Goal: Feedback & Contribution: Contribute content

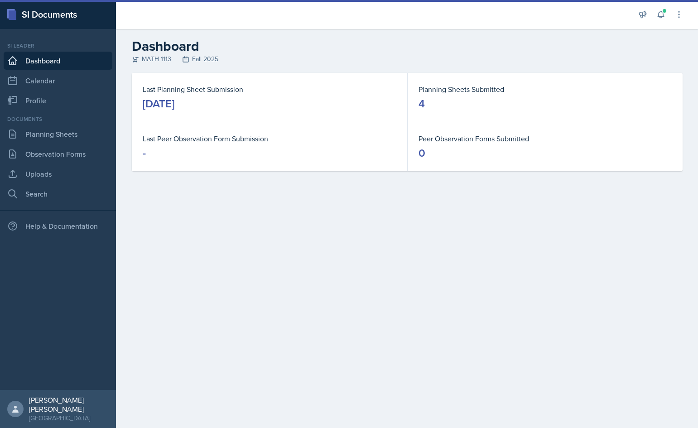
click at [655, 242] on main "Dashboard MATH 1113 Fall 2025 Last Planning Sheet Submission September 4th, 202…" at bounding box center [407, 228] width 582 height 399
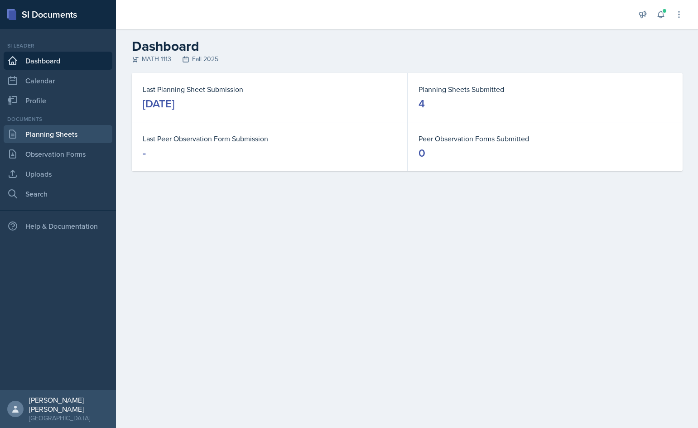
click at [69, 131] on link "Planning Sheets" at bounding box center [58, 134] width 109 height 18
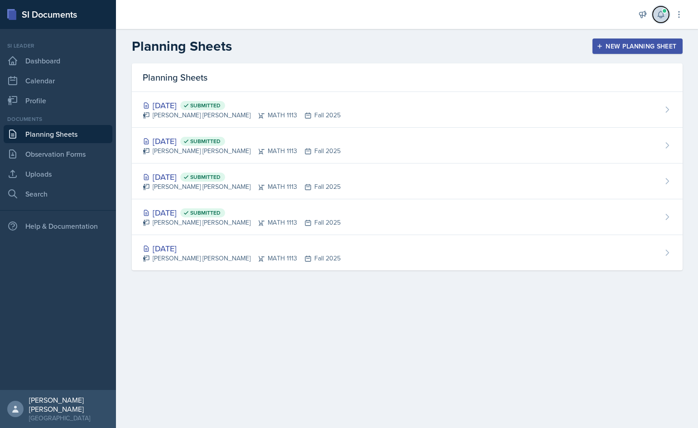
click at [665, 21] on button at bounding box center [661, 14] width 16 height 16
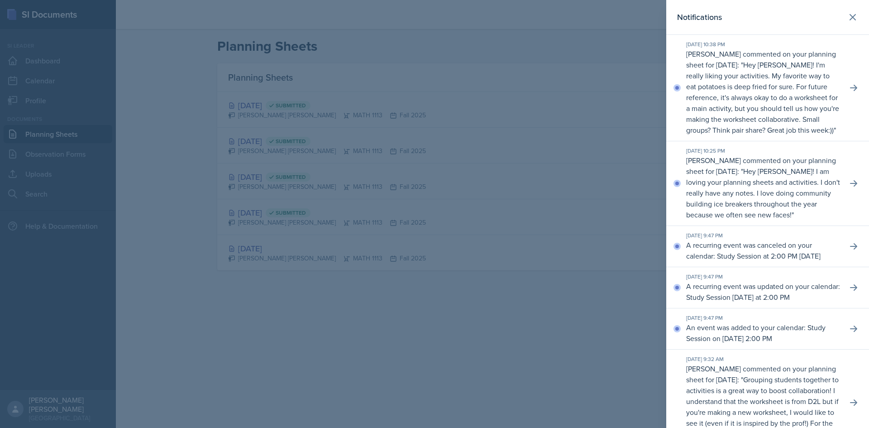
click at [697, 110] on p "Hey [PERSON_NAME]! I'm really liking your activities. My favorite way to eat po…" at bounding box center [762, 97] width 153 height 75
click at [697, 92] on icon at bounding box center [853, 87] width 9 height 9
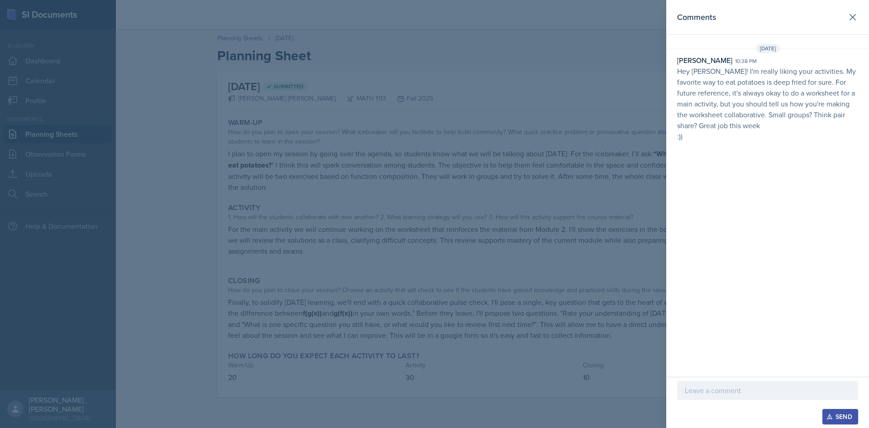
click at [697, 396] on div at bounding box center [767, 390] width 181 height 19
click at [697, 387] on p "Thank you! I'll make sure to claryfy" at bounding box center [768, 390] width 166 height 11
click at [697, 408] on div at bounding box center [767, 404] width 181 height 9
click at [697, 409] on button "Send" at bounding box center [841, 416] width 36 height 15
click at [697, 27] on header "Comments" at bounding box center [768, 17] width 203 height 35
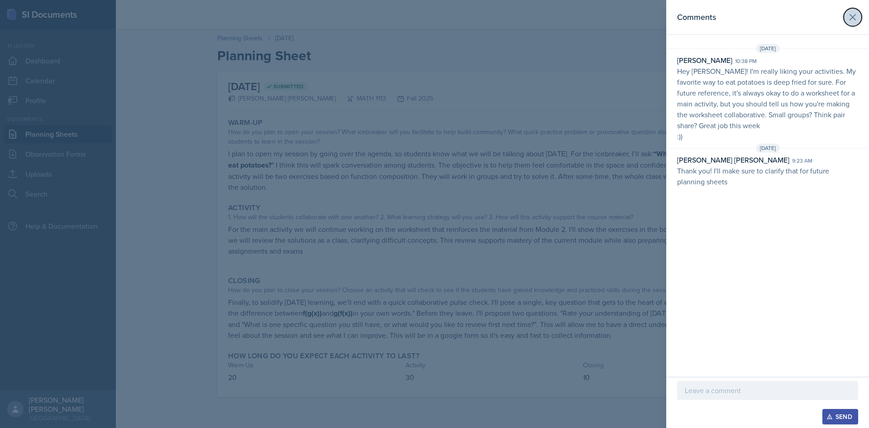
click at [697, 12] on icon at bounding box center [853, 17] width 11 height 11
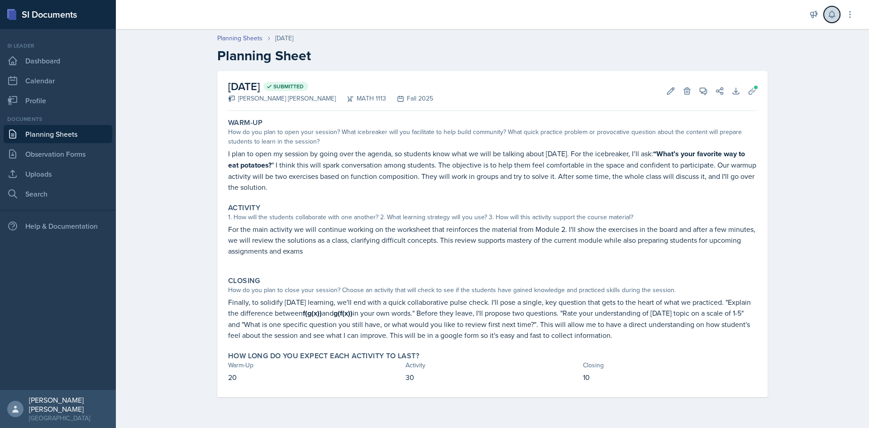
click at [697, 14] on icon at bounding box center [832, 14] width 9 height 9
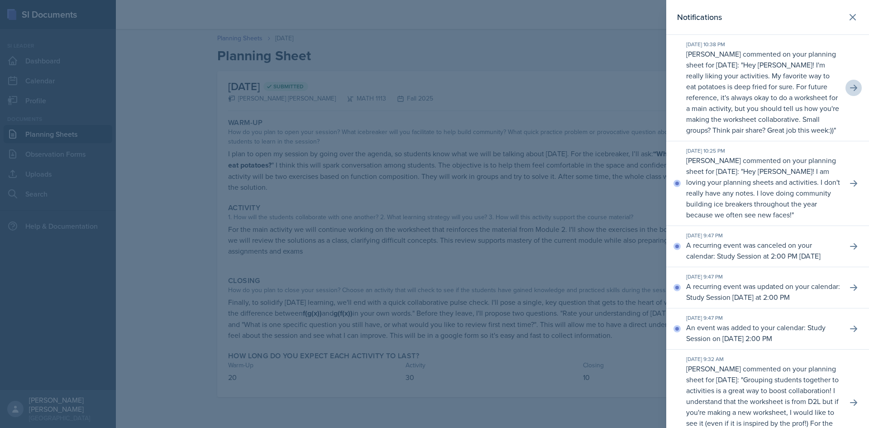
click at [697, 204] on p "McKenzie King commented on your planning sheet for September 2, 2025: " Hey Gab…" at bounding box center [763, 187] width 154 height 65
click at [697, 188] on icon at bounding box center [853, 183] width 9 height 9
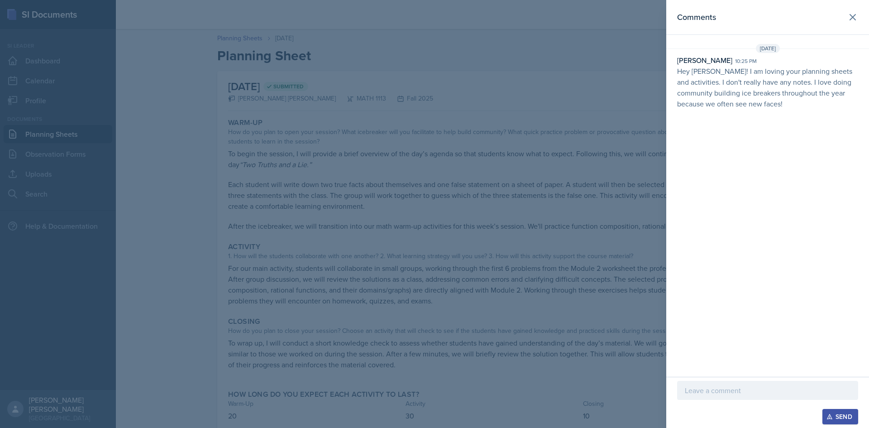
click at [697, 389] on p at bounding box center [768, 390] width 166 height 11
click at [697, 422] on button "Send" at bounding box center [841, 416] width 36 height 15
click at [638, 286] on div at bounding box center [434, 214] width 869 height 428
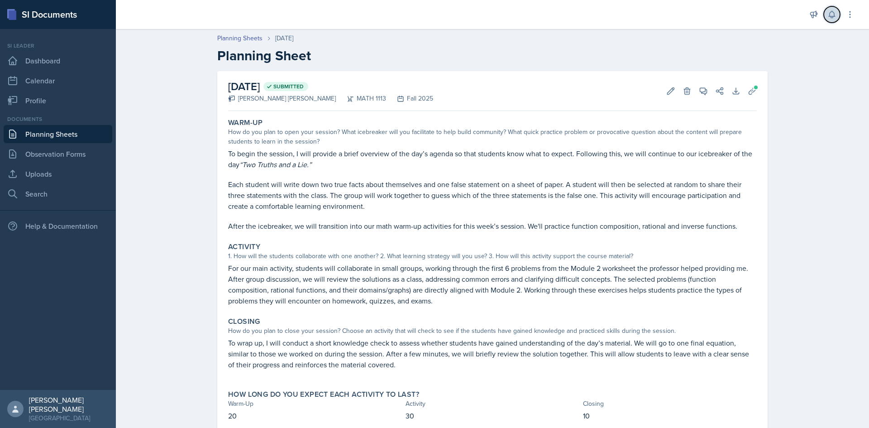
click at [697, 18] on button at bounding box center [832, 14] width 16 height 16
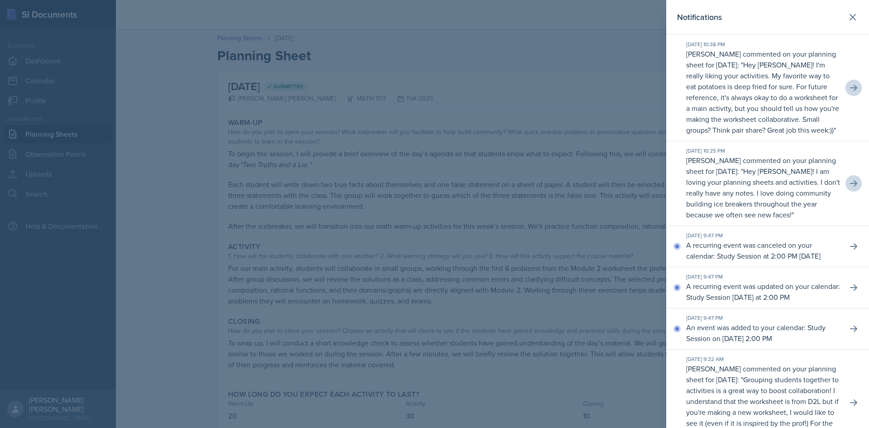
click at [325, 134] on div at bounding box center [434, 214] width 869 height 428
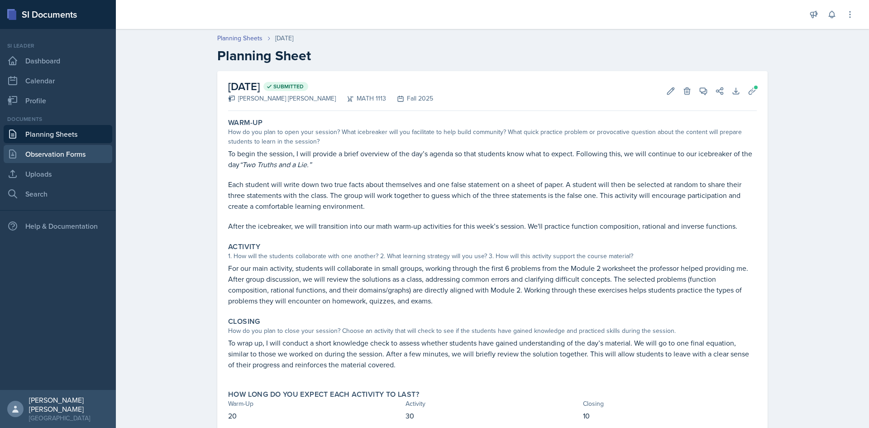
click at [52, 148] on link "Observation Forms" at bounding box center [58, 154] width 109 height 18
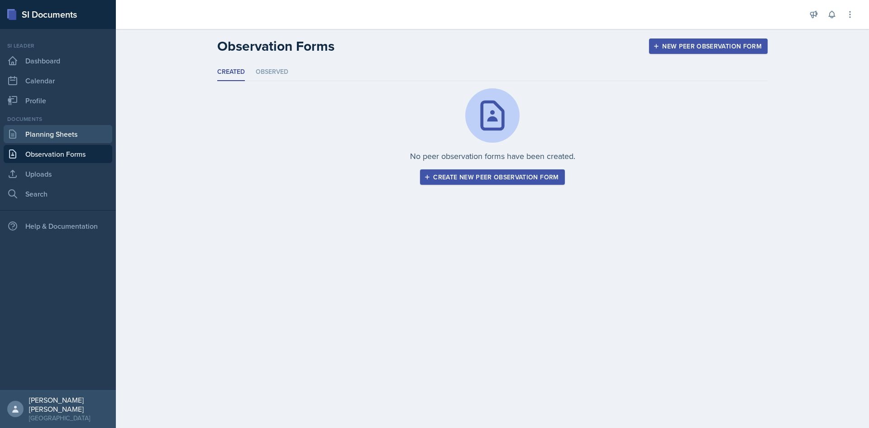
click at [61, 130] on link "Planning Sheets" at bounding box center [58, 134] width 109 height 18
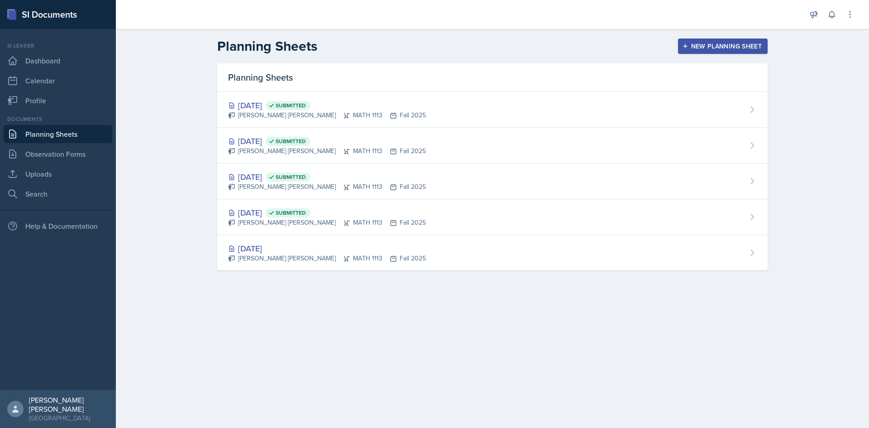
click at [697, 49] on div "New Planning Sheet" at bounding box center [723, 46] width 78 height 7
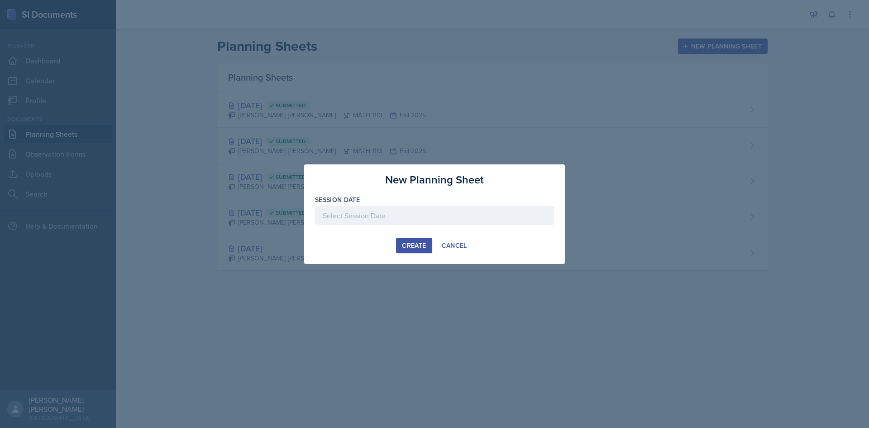
click at [407, 212] on div at bounding box center [434, 215] width 239 height 19
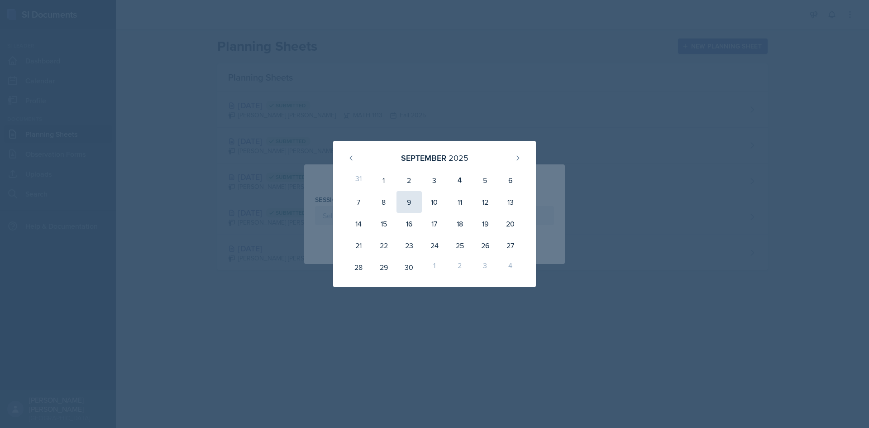
click at [401, 201] on div "9" at bounding box center [409, 202] width 25 height 22
type input "September 9th, 2025"
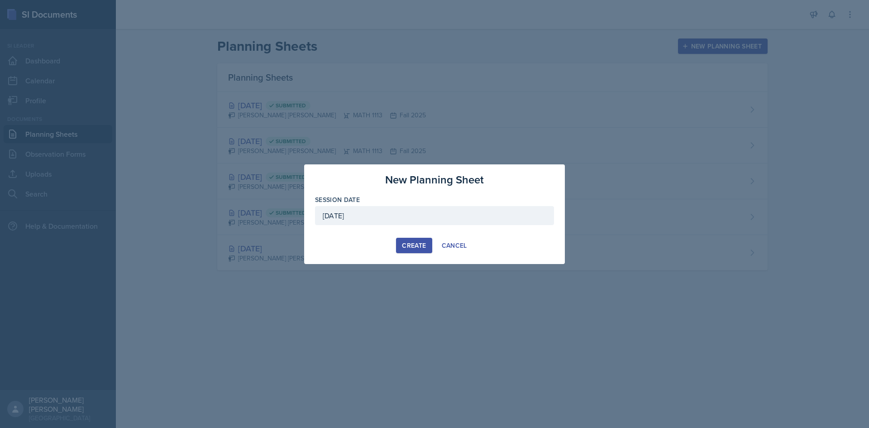
click at [422, 249] on div "Create" at bounding box center [414, 245] width 24 height 7
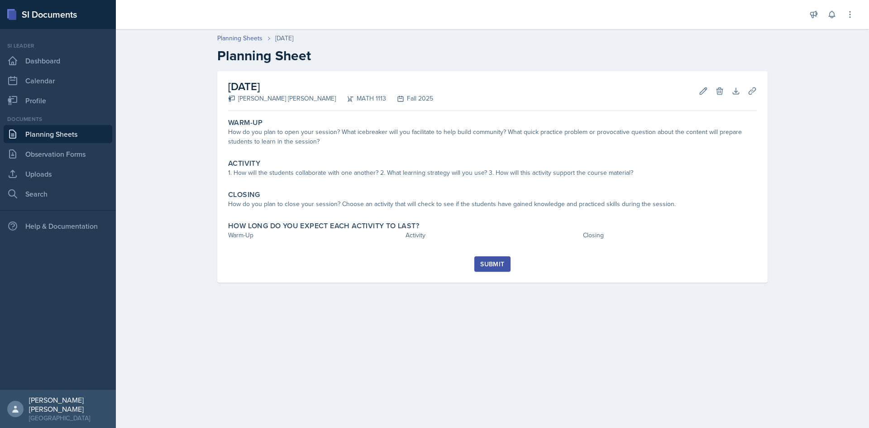
click at [43, 137] on link "Planning Sheets" at bounding box center [58, 134] width 109 height 18
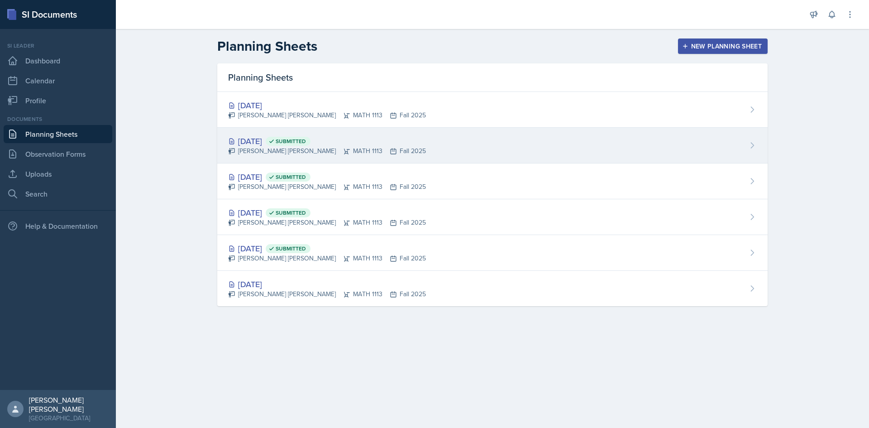
click at [497, 162] on div "Sep 4th, 2025 Submitted Gabriela Rosario Santisteban Navarro MATH 1113 Fall 2025" at bounding box center [492, 146] width 551 height 36
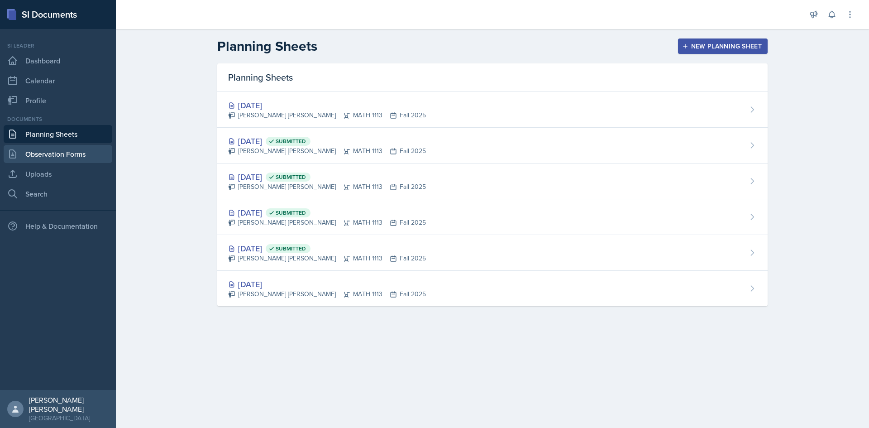
click at [67, 159] on link "Observation Forms" at bounding box center [58, 154] width 109 height 18
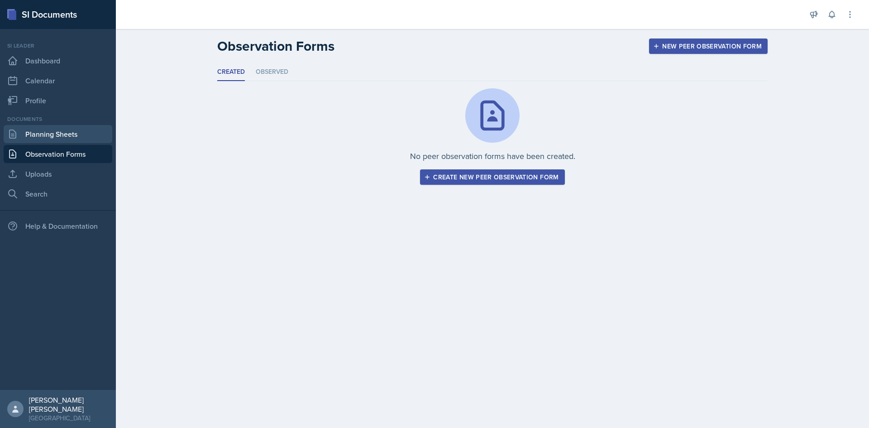
click at [71, 136] on link "Planning Sheets" at bounding box center [58, 134] width 109 height 18
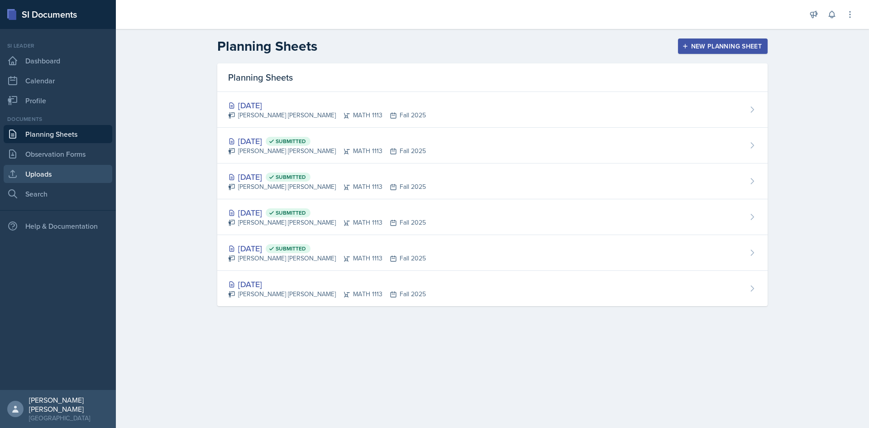
click at [45, 166] on link "Uploads" at bounding box center [58, 174] width 109 height 18
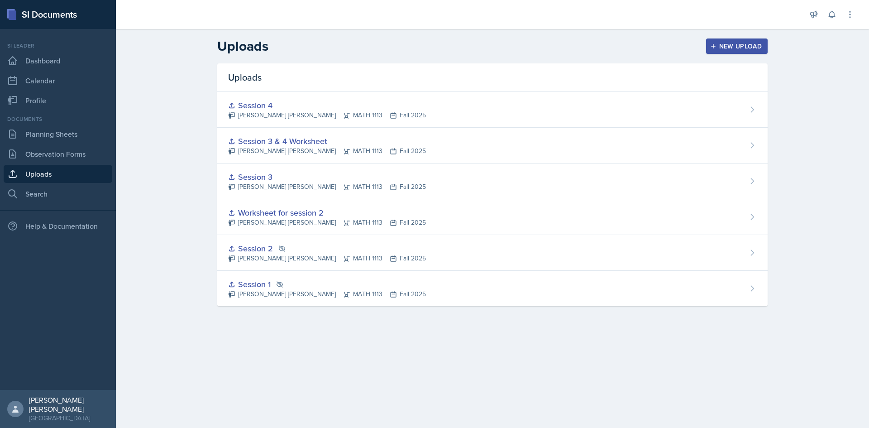
click at [770, 45] on div "Uploads New Upload" at bounding box center [493, 46] width 580 height 16
click at [763, 46] on button "New Upload" at bounding box center [737, 45] width 62 height 15
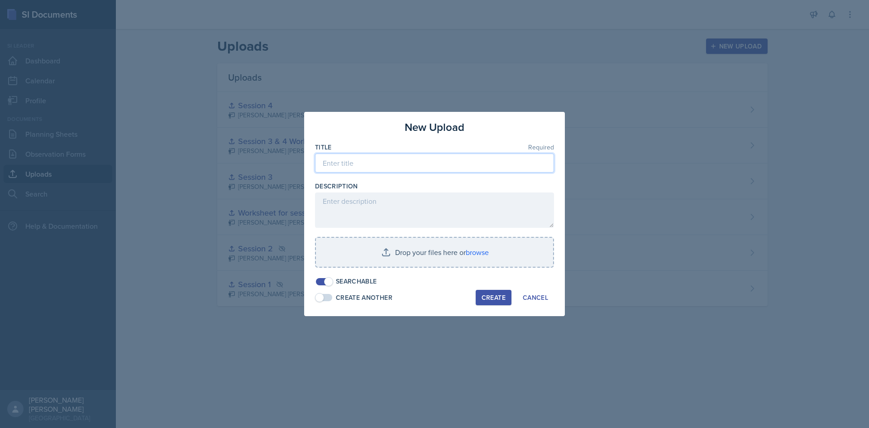
click at [420, 171] on input at bounding box center [434, 163] width 239 height 19
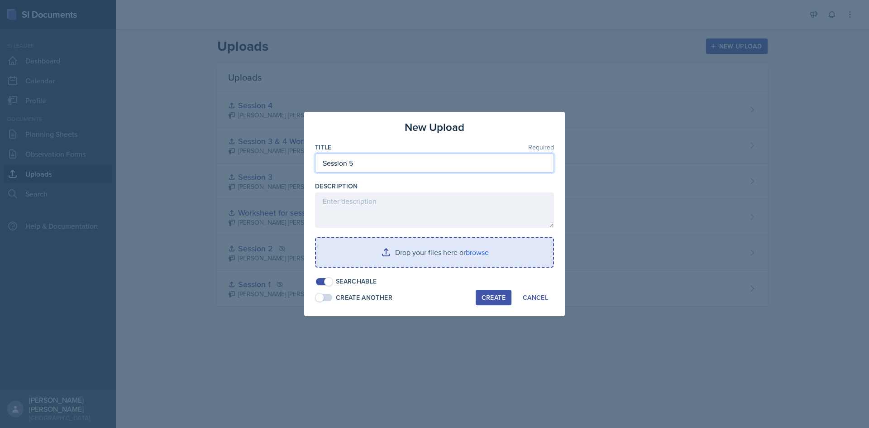
type input "Session 5"
click at [461, 254] on input "file" at bounding box center [434, 252] width 237 height 29
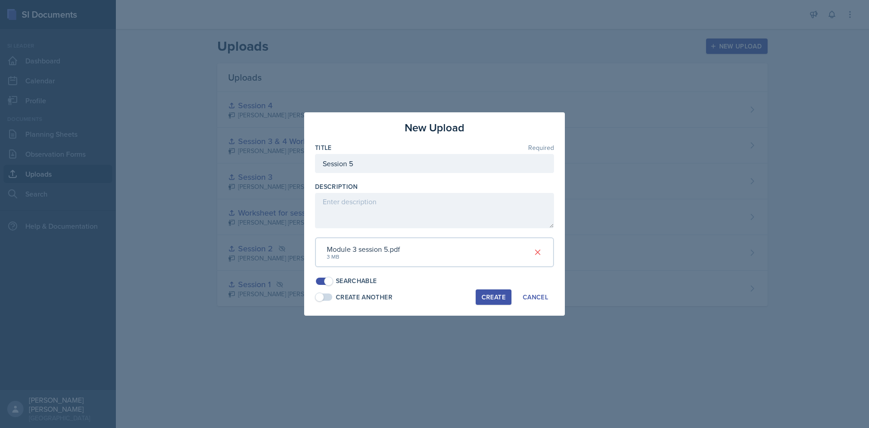
click at [487, 292] on button "Create" at bounding box center [494, 296] width 36 height 15
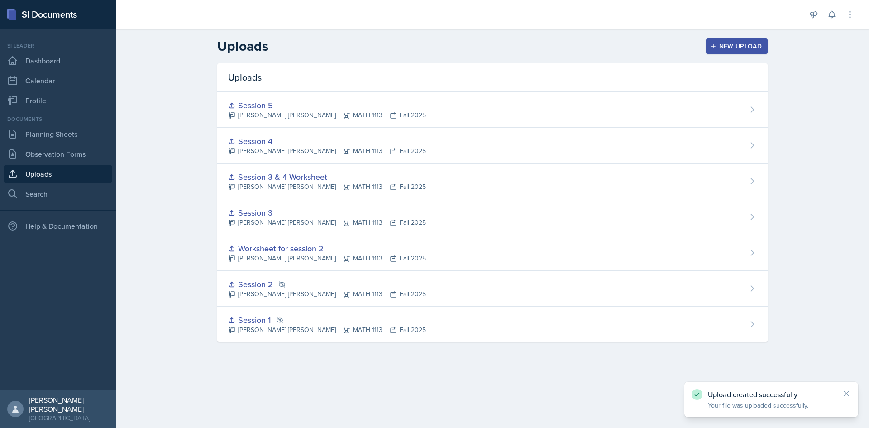
click at [736, 51] on button "New Upload" at bounding box center [737, 45] width 62 height 15
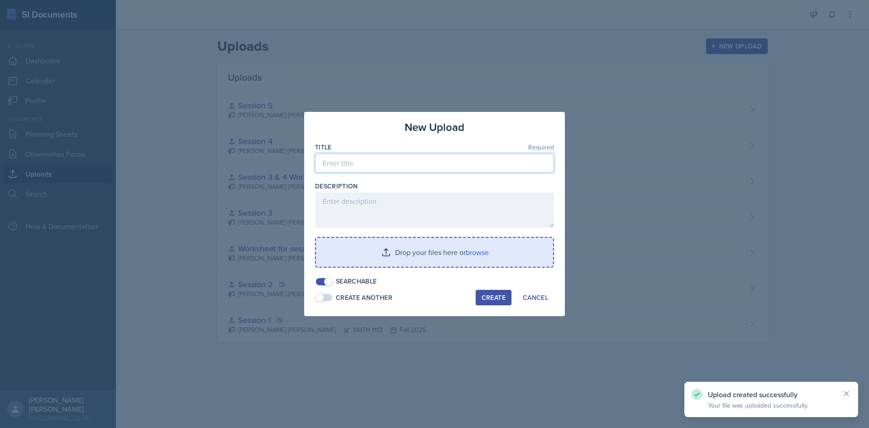
click at [435, 168] on input at bounding box center [434, 163] width 239 height 19
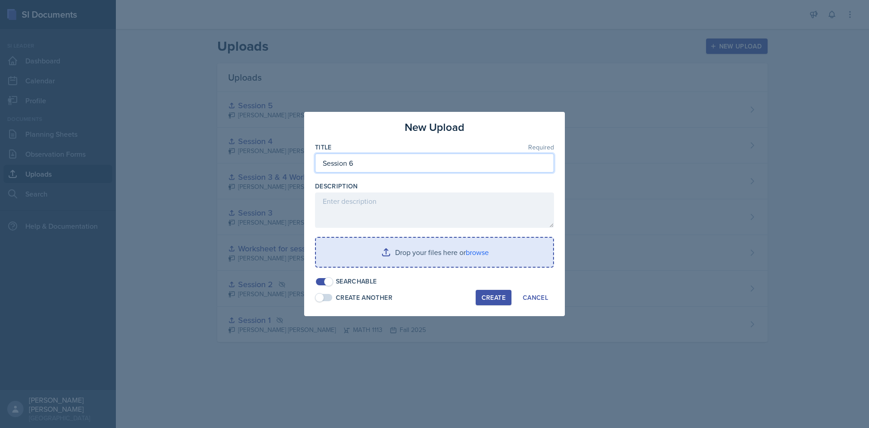
type input "Session 6"
click at [533, 307] on div "New Upload Title Required Session 6 Description Drop your files here or browse …" at bounding box center [434, 214] width 261 height 204
click at [534, 303] on button "Cancel" at bounding box center [535, 297] width 37 height 15
